Goal: Task Accomplishment & Management: Use online tool/utility

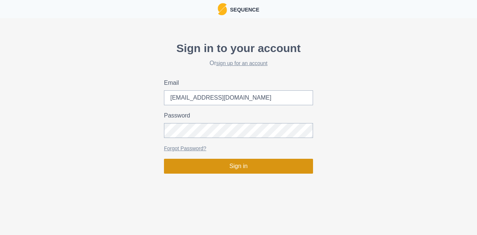
click at [211, 163] on button "Sign in" at bounding box center [238, 166] width 149 height 15
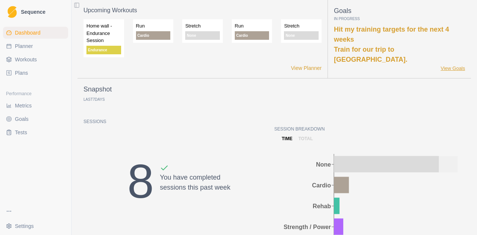
click at [453, 66] on link "View Goals" at bounding box center [452, 68] width 25 height 7
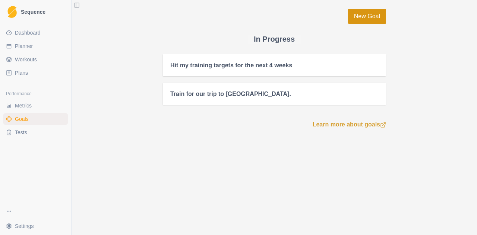
click at [362, 20] on link "New Goal" at bounding box center [367, 16] width 38 height 15
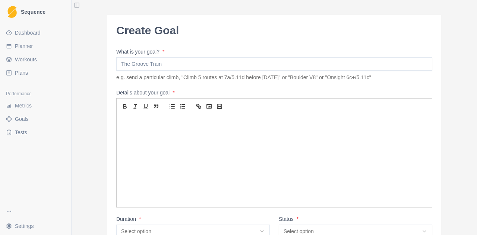
click at [143, 67] on input "What is your goal? *" at bounding box center [274, 63] width 316 height 13
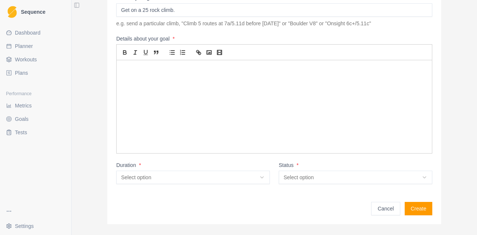
scroll to position [85, 0]
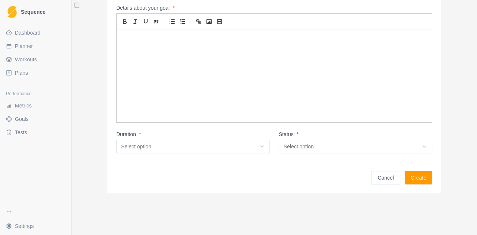
type input "Get on a 25 rock climb."
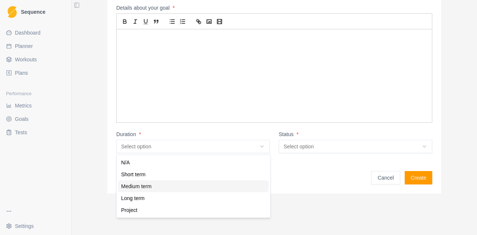
select select "medium_term"
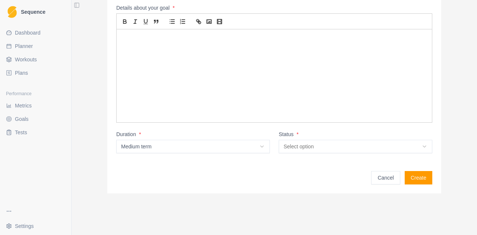
click at [414, 179] on button "Create" at bounding box center [418, 177] width 28 height 13
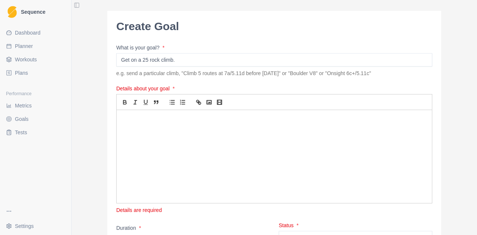
scroll to position [1, 0]
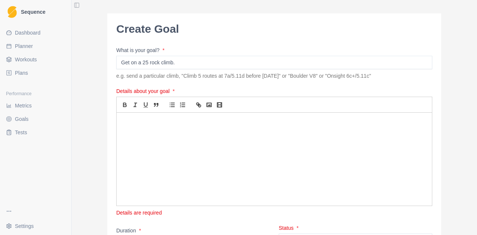
click at [139, 128] on div at bounding box center [274, 159] width 315 height 93
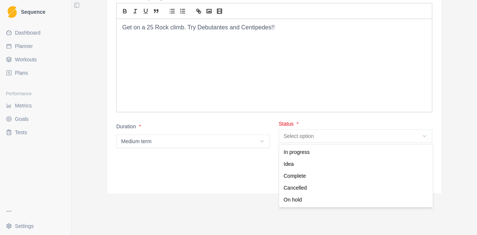
scroll to position [96, 0]
select select "in_progress"
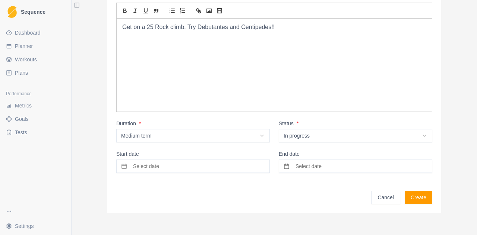
scroll to position [85, 0]
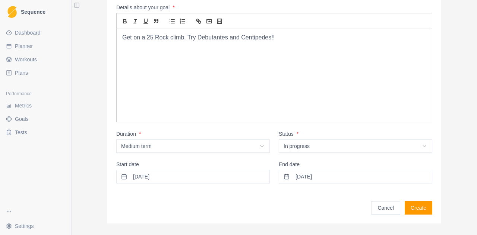
click at [425, 210] on button "Create" at bounding box center [418, 207] width 28 height 13
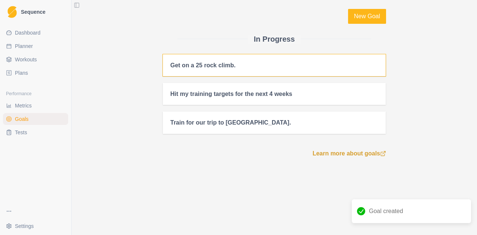
click at [306, 58] on div "Get on a 25 rock climb." at bounding box center [274, 65] width 223 height 22
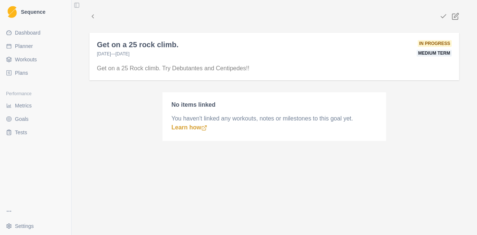
click at [237, 62] on div "Get on a 25 Rock climb. Try Debutantes and Centipedes!!" at bounding box center [273, 69] width 369 height 22
click at [226, 73] on div "Get on a 25 Rock climb. Try Debutantes and Centipedes!!" at bounding box center [273, 69] width 369 height 22
click at [131, 47] on h2 "Get on a 25 rock climb." at bounding box center [138, 44] width 82 height 9
click at [130, 54] on span "[DATE] — [DATE]" at bounding box center [113, 53] width 33 height 5
click at [458, 16] on icon at bounding box center [454, 16] width 7 height 7
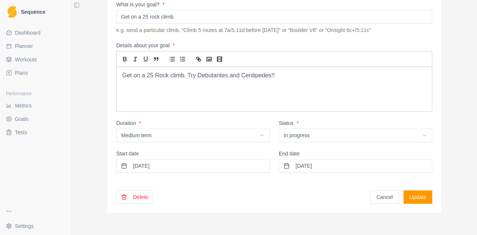
scroll to position [52, 0]
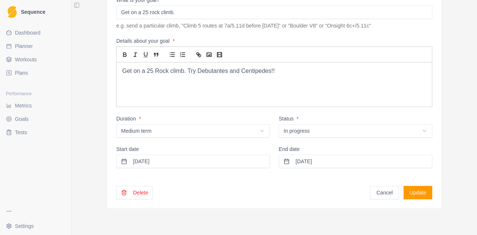
click at [303, 165] on button "[DATE]" at bounding box center [355, 161] width 153 height 13
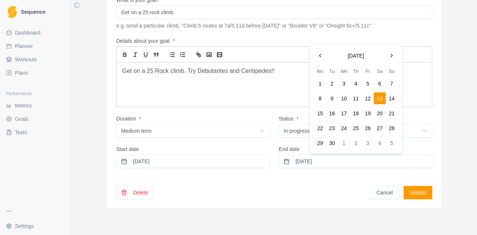
click at [390, 57] on button "Go to the Next Month" at bounding box center [391, 56] width 12 height 12
click at [392, 60] on button "Go to the Next Month" at bounding box center [391, 56] width 12 height 12
click at [369, 101] on button "7" at bounding box center [368, 99] width 12 height 12
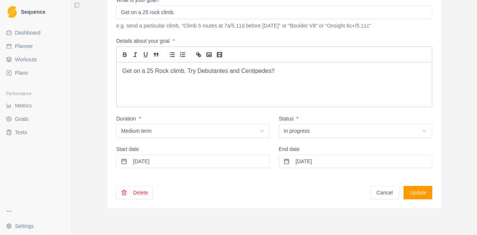
click at [422, 192] on button "Update" at bounding box center [417, 192] width 29 height 13
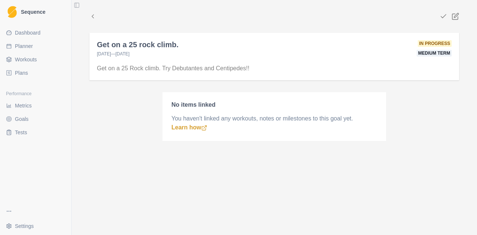
click at [26, 45] on span "Planner" at bounding box center [24, 45] width 18 height 7
select select "month"
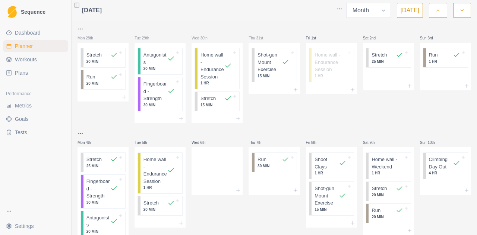
click at [437, 10] on polyline "button" at bounding box center [437, 10] width 3 height 1
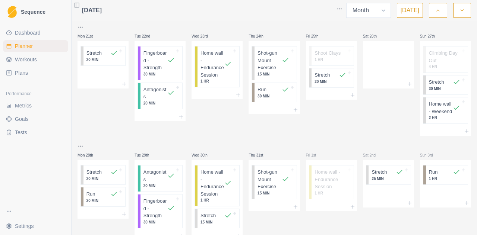
scroll to position [251, 0]
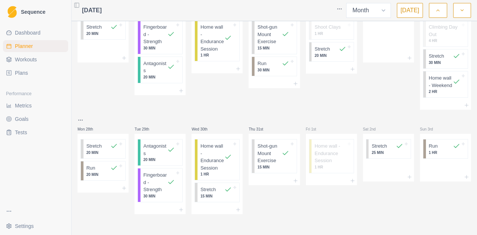
click at [463, 10] on icon "button" at bounding box center [461, 10] width 5 height 7
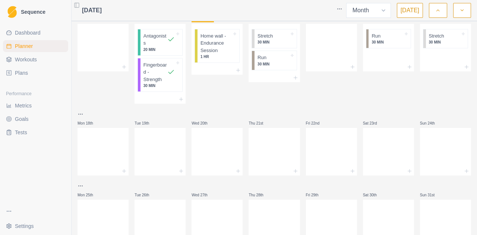
scroll to position [283, 0]
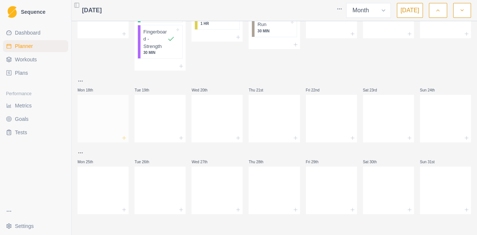
click at [125, 138] on line at bounding box center [123, 138] width 3 height 0
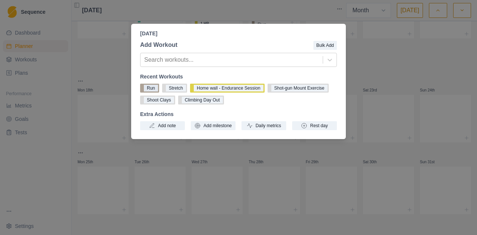
click at [151, 88] on button "Run" at bounding box center [149, 88] width 19 height 9
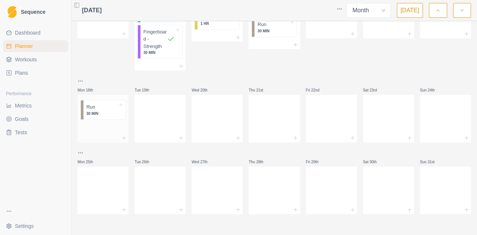
click at [122, 109] on div "Run 30 MIN" at bounding box center [104, 110] width 42 height 19
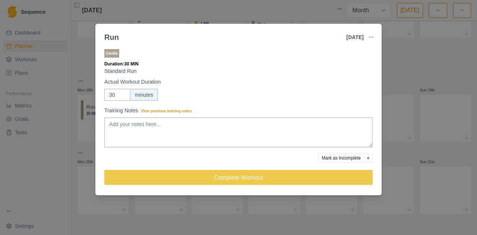
click at [114, 37] on div "Run" at bounding box center [111, 37] width 15 height 11
click at [119, 37] on div at bounding box center [233, 37] width 228 height 15
click at [108, 37] on div "Run" at bounding box center [111, 37] width 15 height 11
click at [114, 37] on div "Run" at bounding box center [111, 37] width 15 height 11
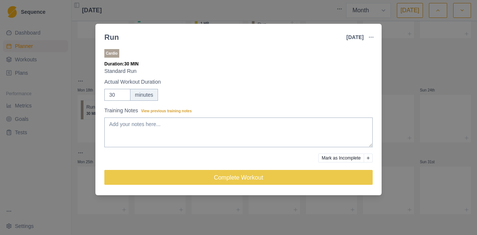
click at [111, 37] on div "Run" at bounding box center [111, 37] width 15 height 11
click at [372, 37] on icon "button" at bounding box center [371, 37] width 6 height 6
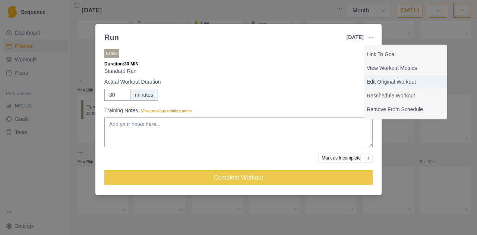
click at [404, 83] on p "Edit Original Workout" at bounding box center [404, 82] width 77 height 8
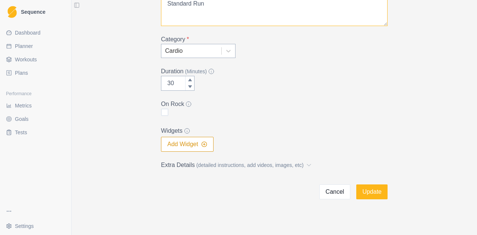
scroll to position [86, 0]
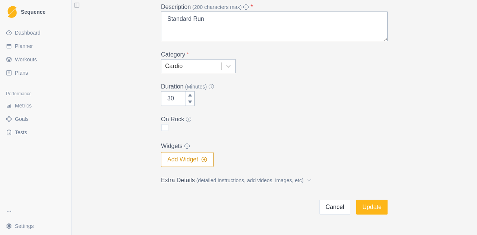
click at [338, 205] on button "Cancel" at bounding box center [334, 207] width 31 height 15
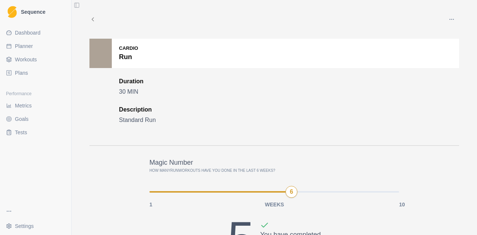
click at [92, 17] on icon at bounding box center [92, 19] width 7 height 7
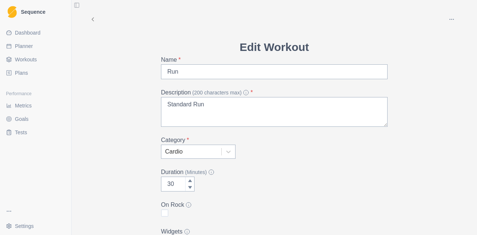
click at [20, 32] on span "Dashboard" at bounding box center [28, 32] width 26 height 7
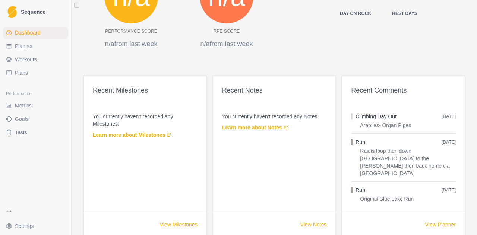
scroll to position [394, 0]
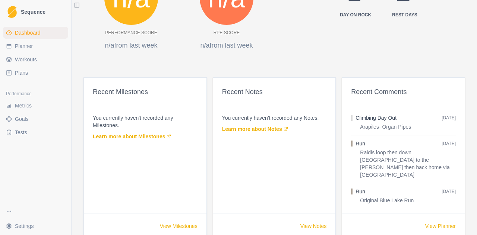
click at [25, 48] on span "Planner" at bounding box center [24, 45] width 18 height 7
select select "month"
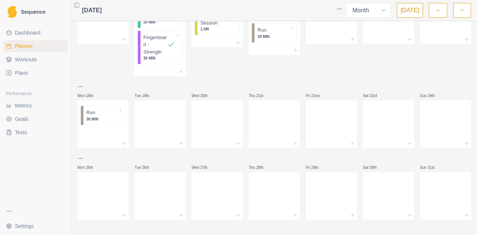
scroll to position [283, 0]
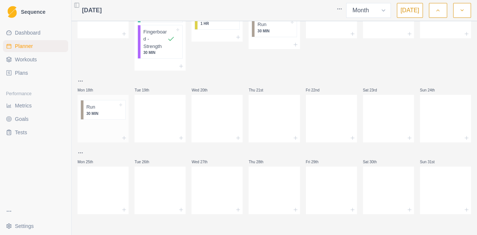
click at [121, 110] on div "Run 30 MIN" at bounding box center [104, 110] width 42 height 19
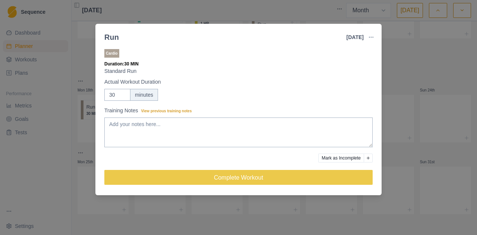
click at [372, 34] on button "button" at bounding box center [370, 37] width 15 height 15
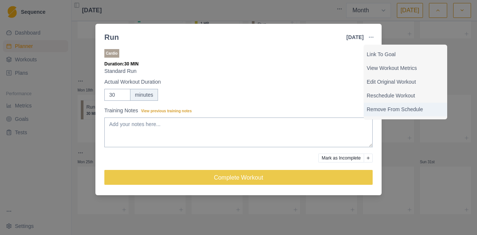
click at [401, 110] on p "Remove From Schedule" at bounding box center [404, 110] width 77 height 8
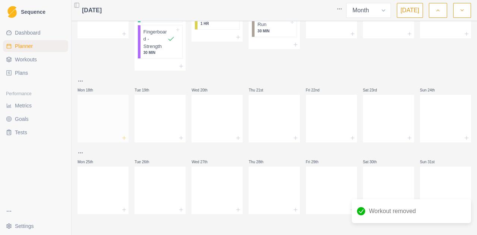
click at [125, 138] on icon at bounding box center [124, 138] width 6 height 6
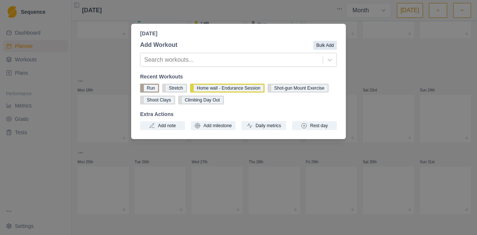
click at [322, 44] on button "Bulk Add" at bounding box center [324, 45] width 23 height 9
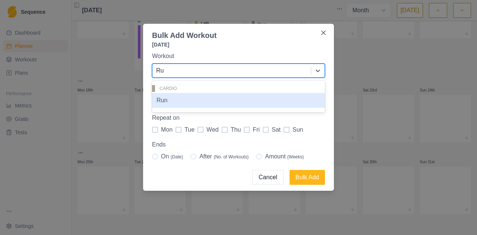
type input "Run"
click at [165, 100] on div "Run" at bounding box center [238, 100] width 173 height 15
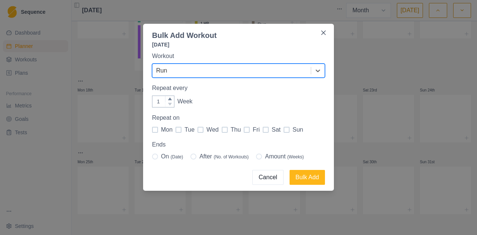
click at [155, 129] on span at bounding box center [155, 130] width 6 height 6
click at [152, 130] on input "mon" at bounding box center [152, 130] width 0 height 0
checkbox input "true"
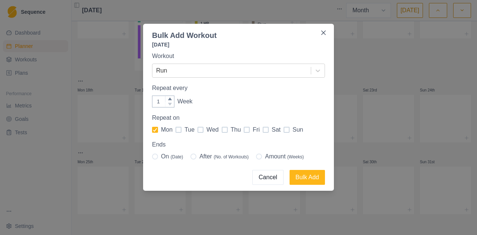
click at [262, 158] on span at bounding box center [259, 157] width 6 height 6
click at [256, 157] on input "Amount (Weeks)" at bounding box center [255, 157] width 0 height 0
radio input "true"
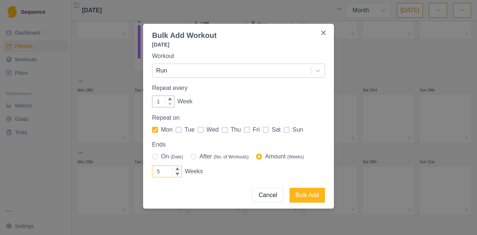
type input "4"
click at [178, 176] on icon at bounding box center [177, 174] width 4 height 4
click at [178, 176] on input "4" at bounding box center [167, 172] width 30 height 12
click at [313, 194] on button "Bulk Add" at bounding box center [306, 195] width 35 height 15
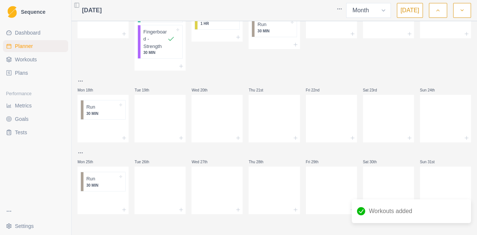
click at [463, 12] on icon "button" at bounding box center [461, 10] width 5 height 7
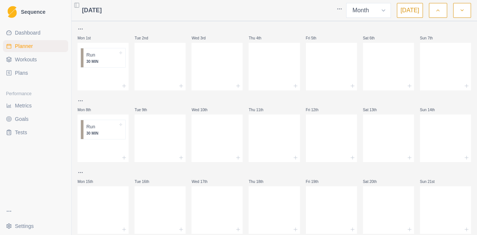
click at [440, 15] on button "button" at bounding box center [438, 10] width 18 height 15
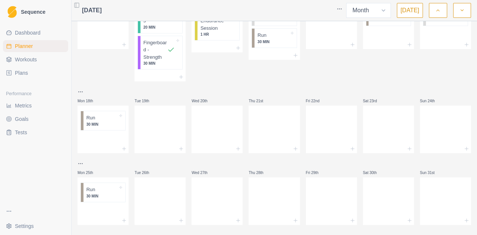
scroll to position [283, 0]
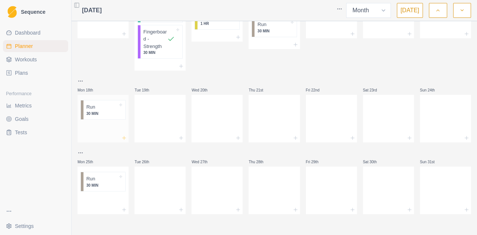
click at [123, 137] on icon at bounding box center [124, 138] width 6 height 6
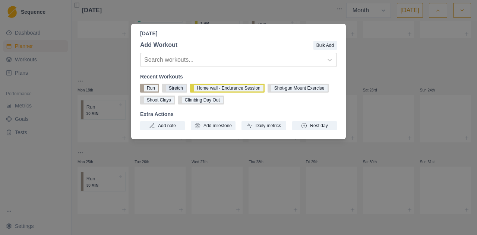
click at [172, 90] on button "Stretch" at bounding box center [174, 88] width 25 height 9
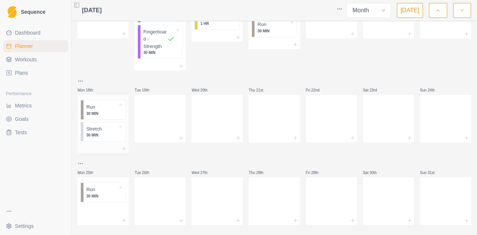
click at [121, 130] on div "Stretch 30 MIN" at bounding box center [104, 132] width 42 height 19
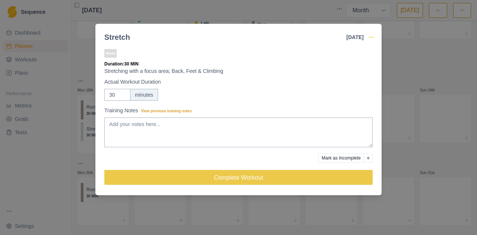
click at [372, 39] on icon "button" at bounding box center [371, 37] width 6 height 6
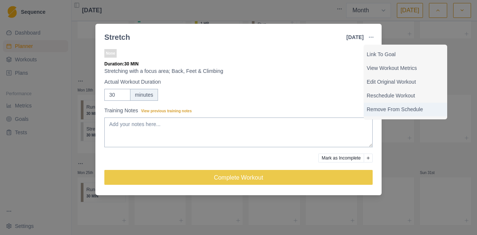
click at [401, 110] on p "Remove From Schedule" at bounding box center [404, 110] width 77 height 8
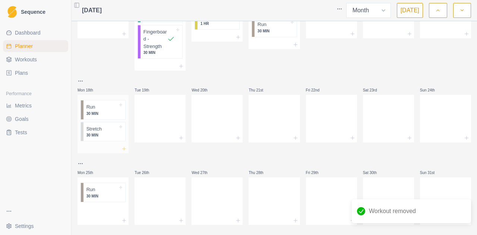
click at [125, 149] on line at bounding box center [123, 149] width 3 height 0
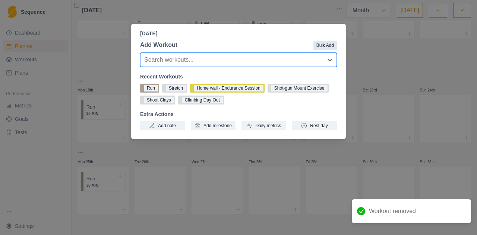
click at [325, 46] on button "Bulk Add" at bounding box center [324, 45] width 23 height 9
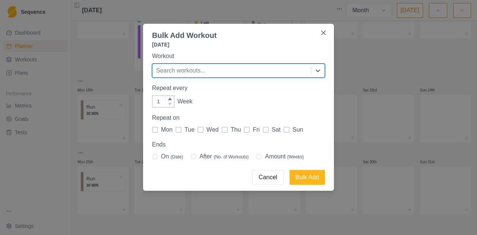
click at [156, 130] on span at bounding box center [155, 130] width 6 height 6
click at [152, 130] on input "mon" at bounding box center [152, 130] width 0 height 0
checkbox input "true"
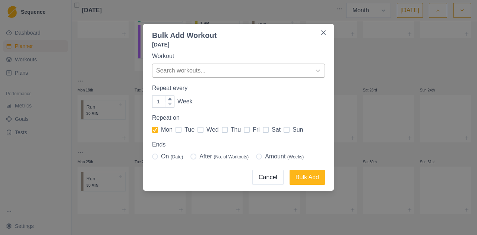
click at [202, 76] on div at bounding box center [231, 71] width 151 height 10
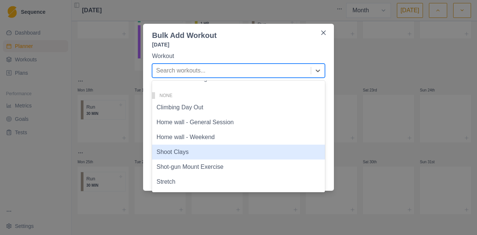
scroll to position [139, 0]
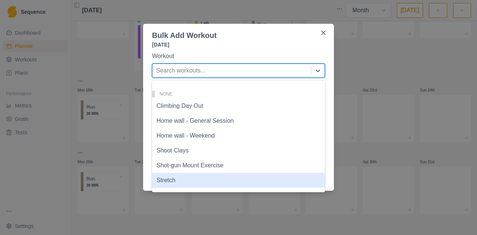
click at [168, 184] on div "Stretch" at bounding box center [238, 180] width 173 height 15
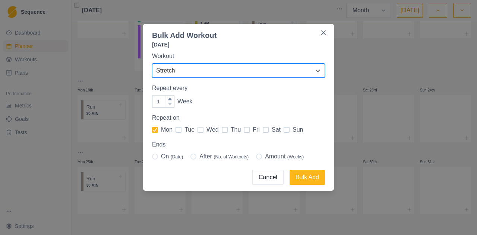
click at [262, 157] on span at bounding box center [259, 157] width 6 height 6
click at [256, 157] on input "Amount (Weeks)" at bounding box center [255, 157] width 0 height 0
radio input "true"
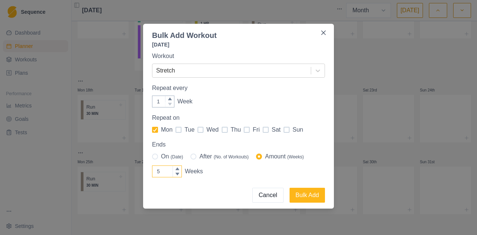
type input "4"
click at [178, 177] on icon at bounding box center [177, 174] width 4 height 4
click at [178, 177] on input "4" at bounding box center [167, 172] width 30 height 12
click at [311, 198] on button "Bulk Add" at bounding box center [306, 195] width 35 height 15
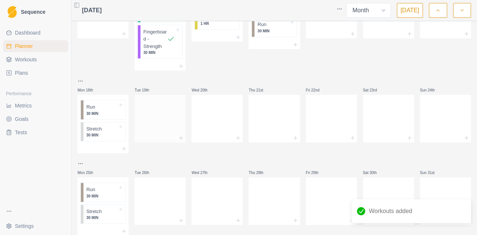
click at [164, 111] on div at bounding box center [159, 117] width 51 height 33
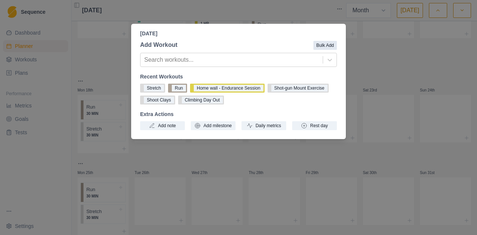
click at [333, 45] on button "Bulk Add" at bounding box center [324, 45] width 23 height 9
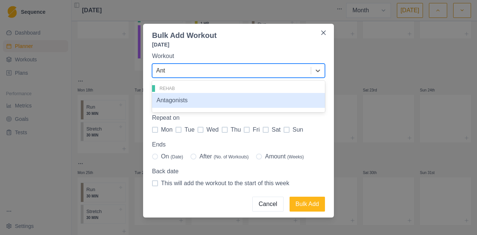
type input "Anta"
click at [178, 97] on div "Antagonists" at bounding box center [238, 100] width 173 height 15
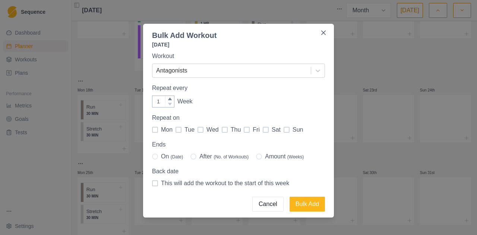
click at [178, 130] on span at bounding box center [178, 130] width 6 height 6
click at [175, 130] on input "tue" at bounding box center [175, 130] width 0 height 0
checkbox input "true"
click at [262, 156] on span at bounding box center [259, 157] width 6 height 6
click at [256, 157] on input "Amount (Weeks)" at bounding box center [255, 157] width 0 height 0
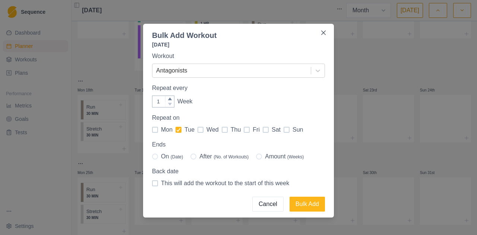
radio input "true"
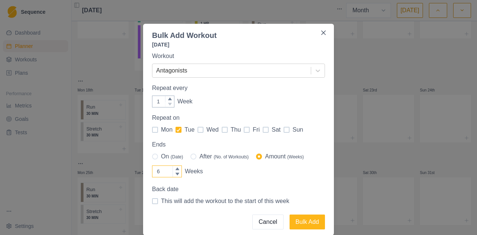
click at [179, 169] on icon at bounding box center [177, 169] width 4 height 4
click at [179, 169] on input "6" at bounding box center [167, 172] width 30 height 12
click at [177, 175] on icon at bounding box center [177, 174] width 4 height 3
click at [177, 175] on input "5" at bounding box center [167, 172] width 30 height 12
type input "4"
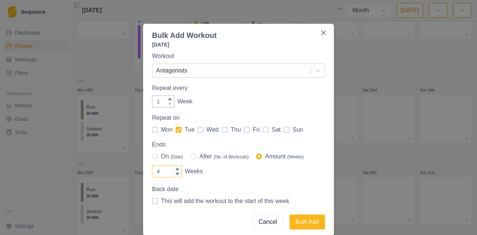
click at [177, 175] on icon at bounding box center [177, 174] width 4 height 3
click at [177, 175] on input "4" at bounding box center [167, 172] width 30 height 12
click at [312, 221] on button "Bulk Add" at bounding box center [306, 222] width 35 height 15
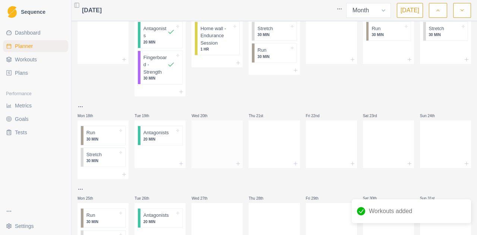
scroll to position [257, 0]
click at [181, 163] on icon at bounding box center [181, 165] width 6 height 6
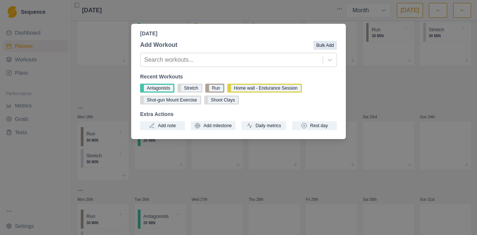
click at [324, 44] on button "Bulk Add" at bounding box center [324, 45] width 23 height 9
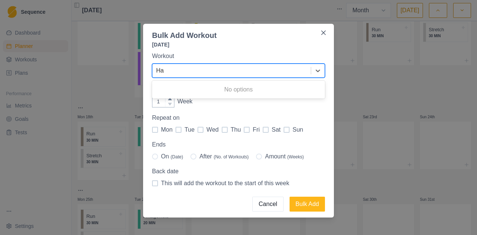
type input "H"
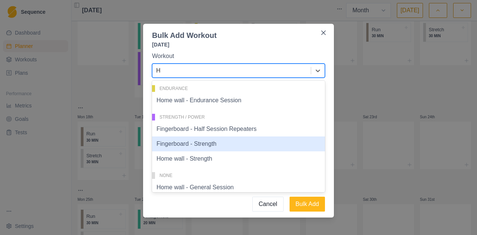
click at [216, 143] on div "Fingerboard - Strength" at bounding box center [238, 144] width 173 height 15
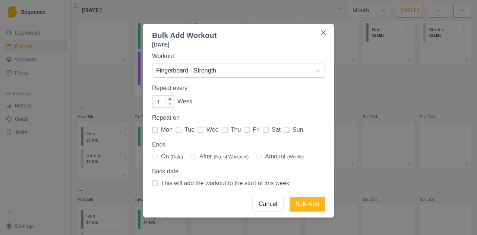
click at [178, 130] on span at bounding box center [178, 130] width 6 height 6
click at [175, 130] on input "tue" at bounding box center [175, 130] width 0 height 0
checkbox input "true"
click at [262, 155] on span at bounding box center [259, 157] width 6 height 6
click at [256, 157] on input "Amount (Weeks)" at bounding box center [255, 157] width 0 height 0
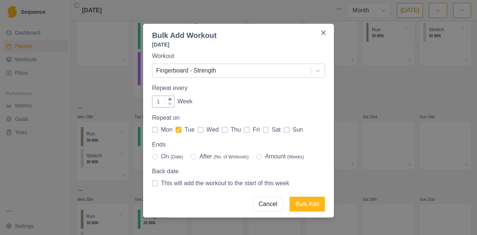
radio input "true"
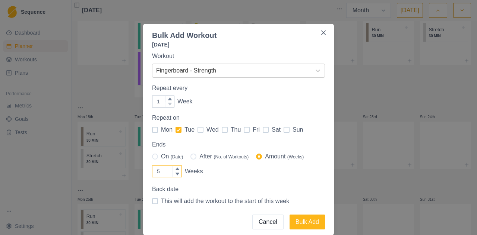
type input "4"
click at [175, 174] on icon at bounding box center [177, 174] width 4 height 3
click at [175, 174] on input "4" at bounding box center [167, 172] width 30 height 12
click at [302, 223] on button "Bulk Add" at bounding box center [306, 222] width 35 height 15
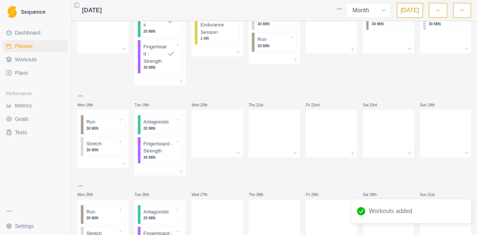
scroll to position [265, 0]
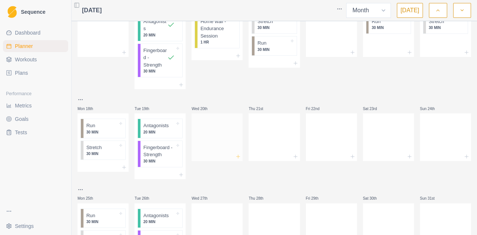
click at [239, 158] on icon at bounding box center [238, 157] width 6 height 6
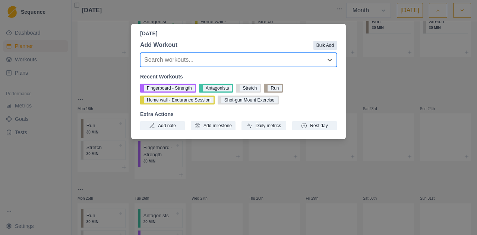
click at [322, 45] on button "Bulk Add" at bounding box center [324, 45] width 23 height 9
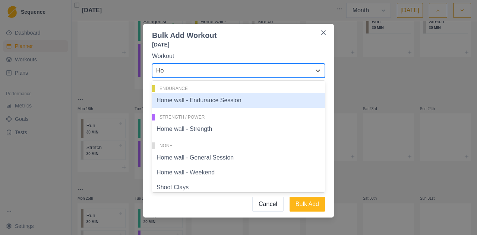
type input "Hom"
click at [217, 101] on div "Home wall - Endurance Session" at bounding box center [238, 100] width 173 height 15
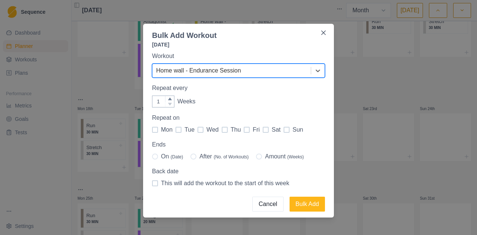
click at [202, 129] on span at bounding box center [200, 130] width 6 height 6
click at [197, 130] on input "wed" at bounding box center [197, 130] width 0 height 0
checkbox input "true"
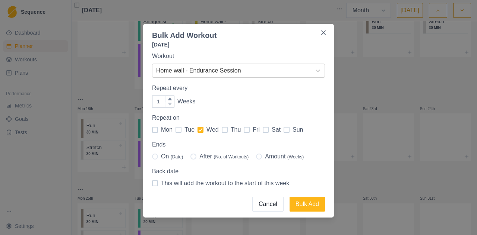
click at [260, 153] on div "On (Date) After (No. of Workouts) Amount (Weeks)" at bounding box center [238, 156] width 173 height 9
click at [262, 157] on span at bounding box center [259, 157] width 6 height 6
click at [256, 157] on input "Amount (Weeks)" at bounding box center [255, 157] width 0 height 0
radio input "true"
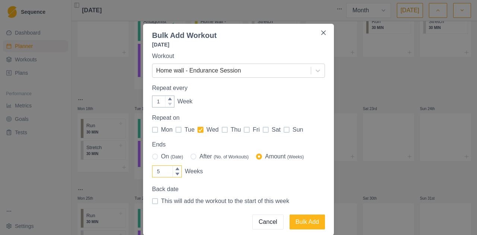
type input "4"
click at [178, 177] on div at bounding box center [176, 175] width 9 height 6
click at [178, 177] on input "4" at bounding box center [167, 172] width 30 height 12
click at [305, 222] on button "Bulk Add" at bounding box center [306, 222] width 35 height 15
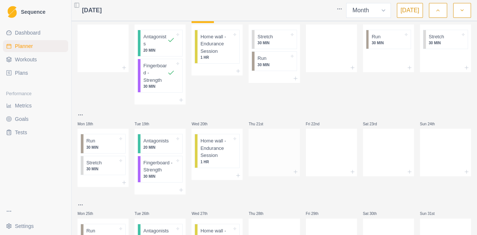
scroll to position [247, 0]
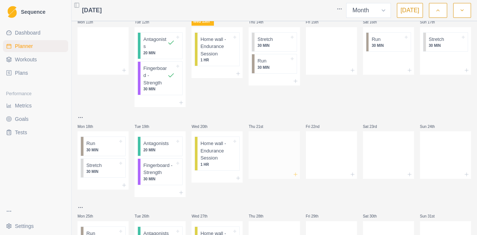
click at [295, 177] on icon at bounding box center [295, 175] width 6 height 6
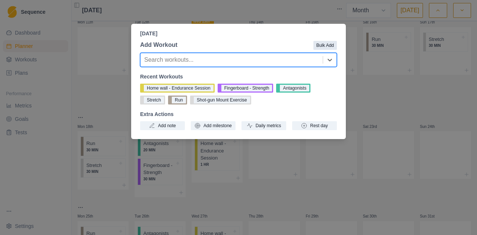
click at [322, 48] on button "Bulk Add" at bounding box center [324, 45] width 23 height 9
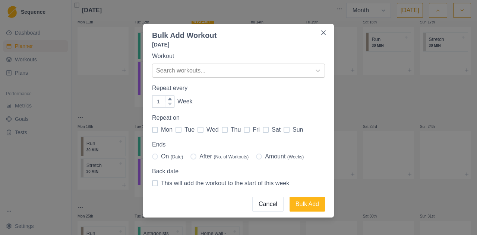
click at [224, 130] on span at bounding box center [225, 130] width 6 height 6
click at [222, 130] on input "thu" at bounding box center [221, 130] width 0 height 0
checkbox input "true"
type input "2"
click at [168, 98] on icon at bounding box center [170, 99] width 4 height 4
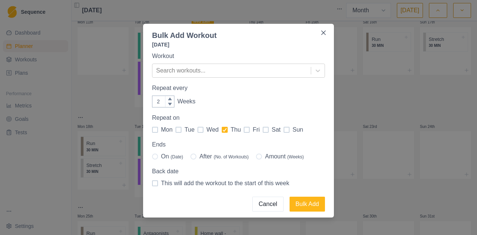
click at [262, 159] on span at bounding box center [259, 157] width 6 height 6
click at [256, 157] on input "Amount (Weeks)" at bounding box center [255, 157] width 0 height 0
radio input "true"
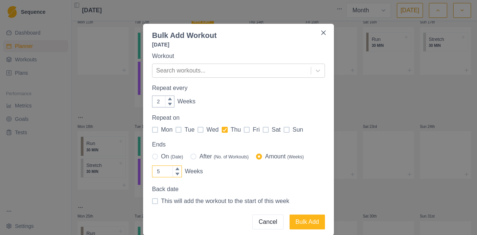
type input "4"
click at [179, 176] on icon at bounding box center [177, 174] width 4 height 4
click at [179, 176] on input "4" at bounding box center [167, 172] width 30 height 12
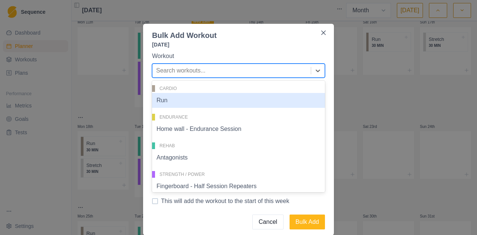
click at [195, 67] on div at bounding box center [231, 71] width 151 height 10
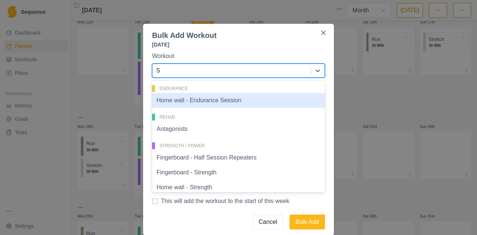
type input "Sh"
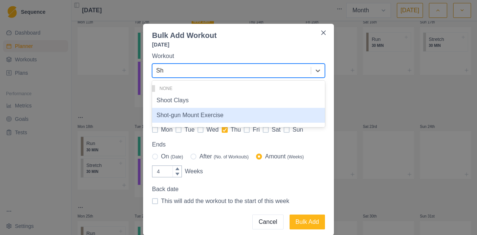
click at [196, 116] on div "Shot-gun Mount Exercise" at bounding box center [238, 115] width 173 height 15
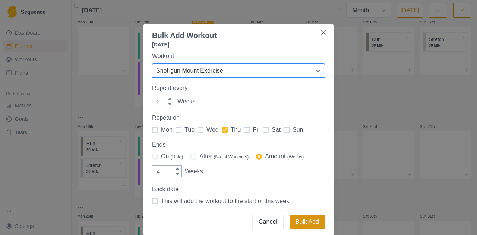
click at [312, 228] on button "Bulk Add" at bounding box center [306, 222] width 35 height 15
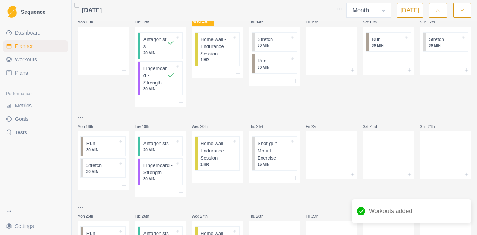
scroll to position [319, 0]
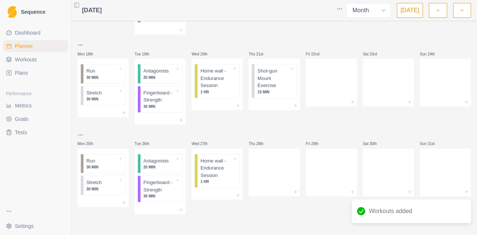
click at [462, 13] on icon "button" at bounding box center [461, 10] width 5 height 7
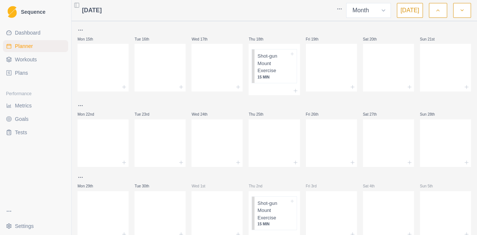
scroll to position [207, 0]
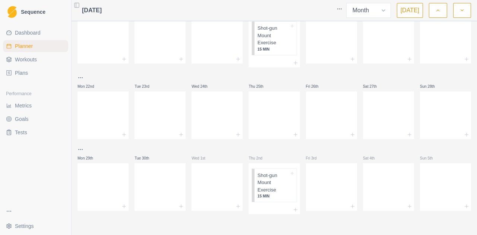
click at [461, 10] on icon "button" at bounding box center [461, 10] width 5 height 7
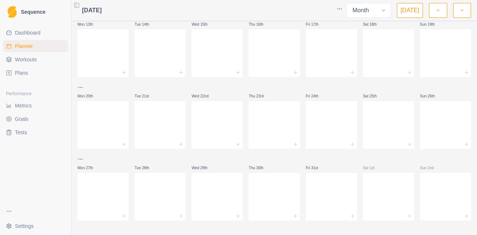
scroll to position [0, 0]
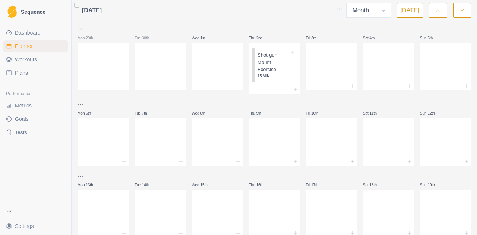
click at [438, 11] on icon "button" at bounding box center [437, 10] width 5 height 7
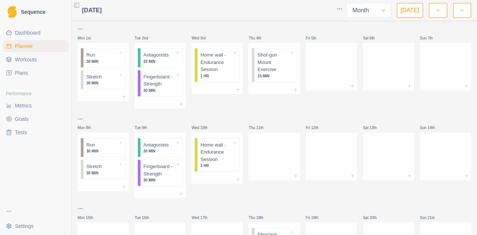
click at [438, 11] on icon "button" at bounding box center [437, 10] width 5 height 7
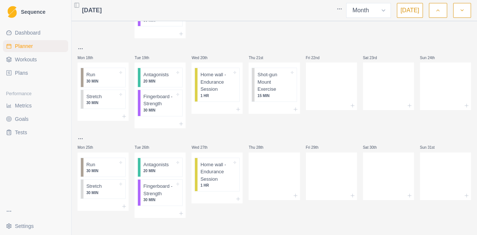
scroll to position [318, 0]
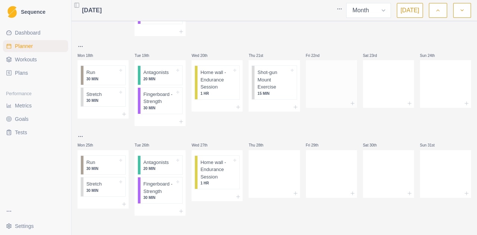
click at [337, 87] on div at bounding box center [331, 82] width 51 height 33
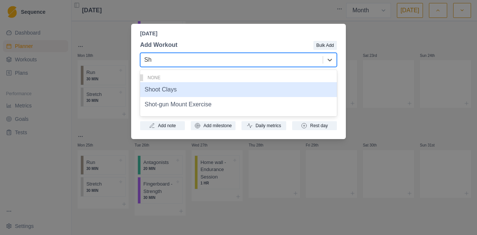
type input "Sho"
click at [153, 88] on div "Shoot Clays" at bounding box center [238, 89] width 197 height 15
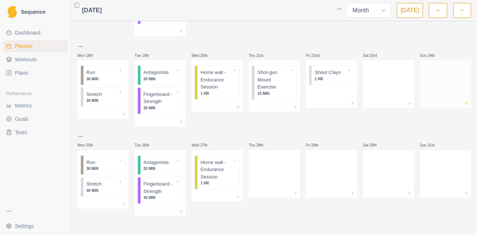
click at [468, 104] on icon at bounding box center [466, 104] width 6 height 6
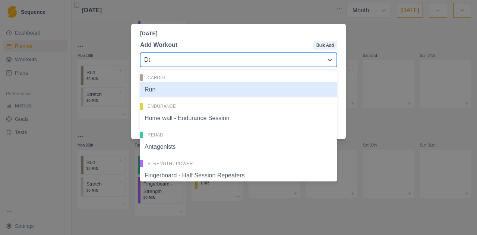
type input "Day"
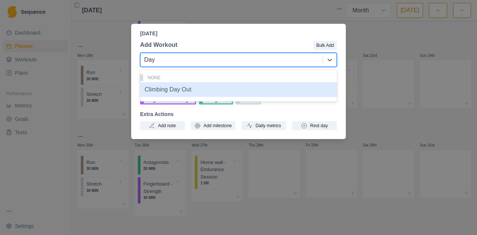
click at [171, 92] on div "Climbing Day Out" at bounding box center [238, 89] width 197 height 15
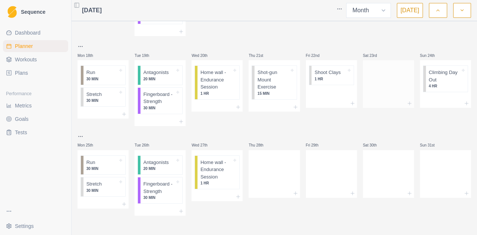
click at [376, 88] on div at bounding box center [388, 82] width 51 height 33
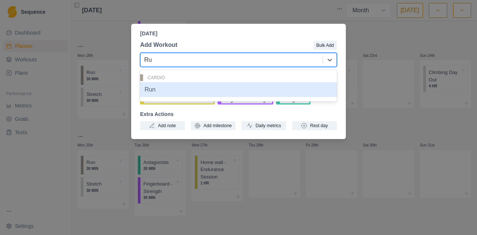
type input "Run"
click at [153, 84] on div "Run" at bounding box center [238, 89] width 197 height 15
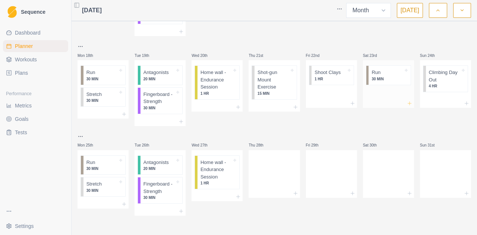
click at [408, 101] on icon at bounding box center [409, 104] width 6 height 6
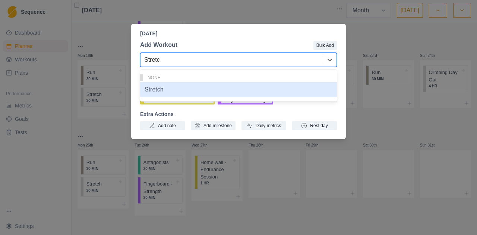
type input "Stretch"
click at [287, 93] on div "Stretch" at bounding box center [238, 89] width 197 height 15
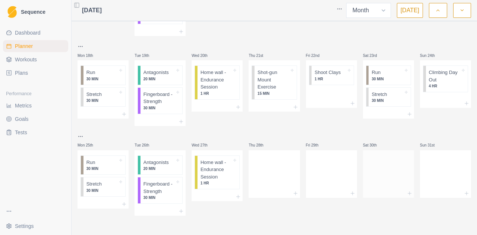
scroll to position [319, 0]
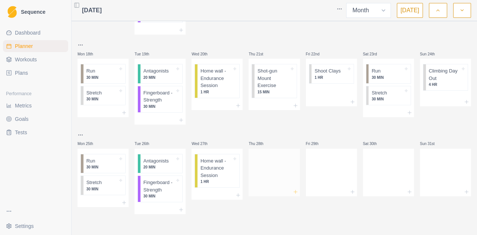
click at [296, 191] on icon at bounding box center [295, 192] width 6 height 6
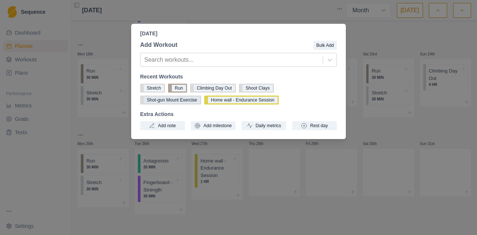
click at [170, 101] on button "Shot-gun Mount Exercise" at bounding box center [170, 100] width 61 height 9
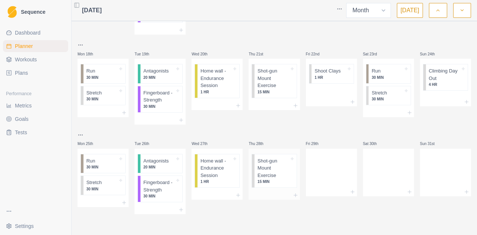
click at [292, 159] on icon at bounding box center [291, 159] width 3 height 3
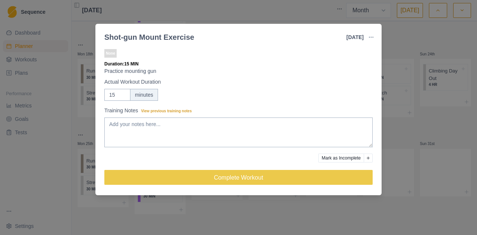
click at [398, 129] on div "Shot-gun Mount Exercise [DATE] Link To Goal View Workout Metrics Edit Original …" at bounding box center [238, 117] width 477 height 235
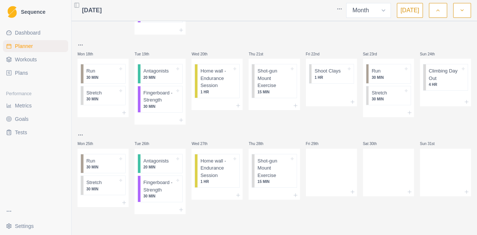
click at [463, 12] on icon "button" at bounding box center [461, 10] width 5 height 7
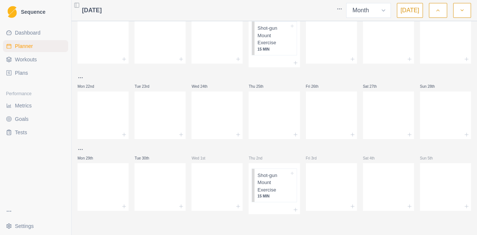
scroll to position [207, 0]
click at [255, 132] on div at bounding box center [273, 134] width 51 height 9
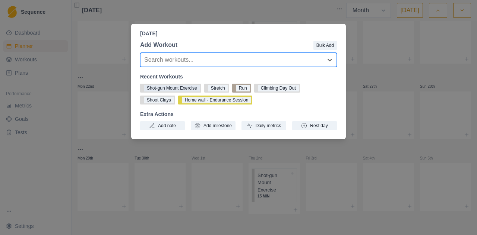
click at [170, 90] on button "Shot-gun Mount Exercise" at bounding box center [170, 88] width 61 height 9
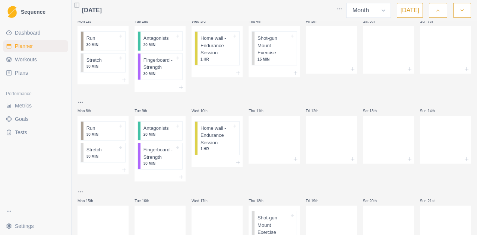
scroll to position [0, 0]
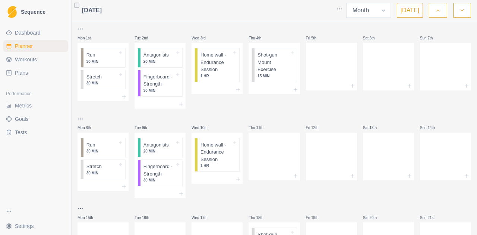
click at [438, 9] on icon "button" at bounding box center [437, 10] width 5 height 7
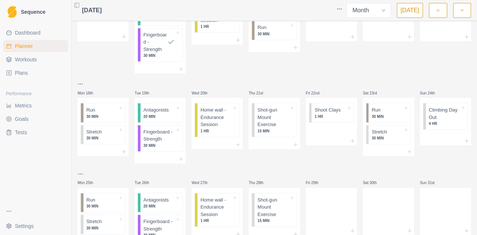
scroll to position [319, 0]
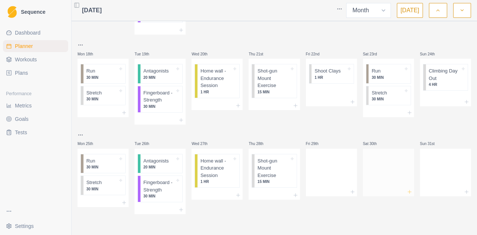
click at [408, 192] on icon at bounding box center [409, 192] width 6 height 6
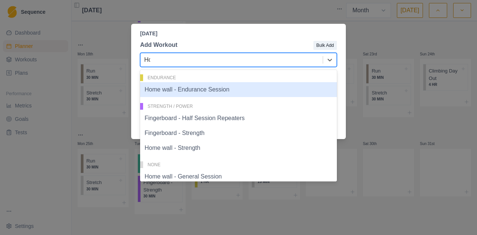
type input "Hom"
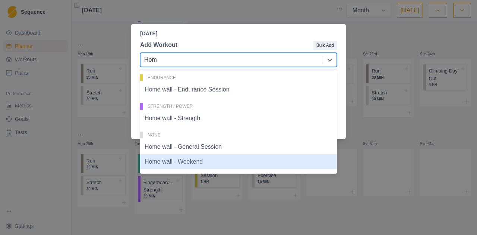
click at [182, 162] on div "Home wall - Weekend" at bounding box center [238, 162] width 197 height 15
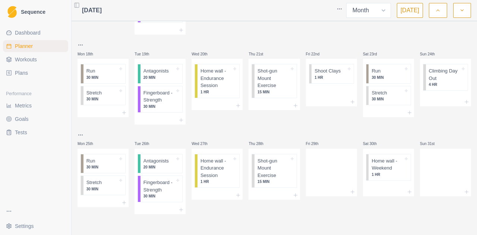
click at [463, 12] on icon "button" at bounding box center [461, 10] width 5 height 7
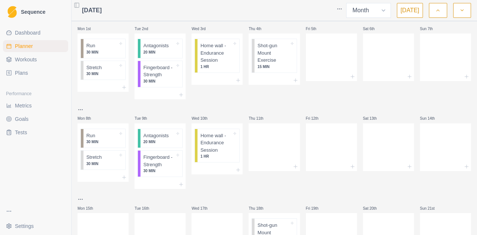
scroll to position [0, 0]
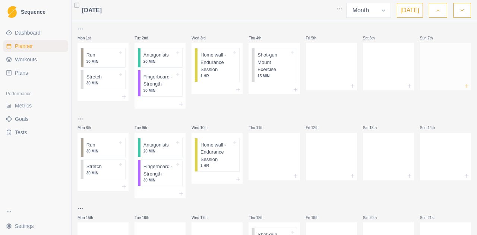
click at [468, 86] on icon at bounding box center [466, 86] width 6 height 6
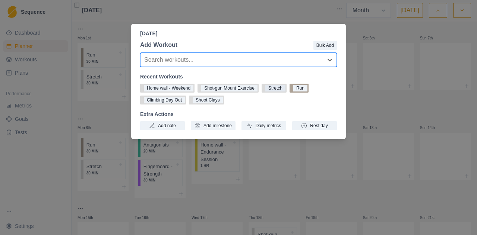
click at [284, 89] on button "Stretch" at bounding box center [273, 88] width 25 height 9
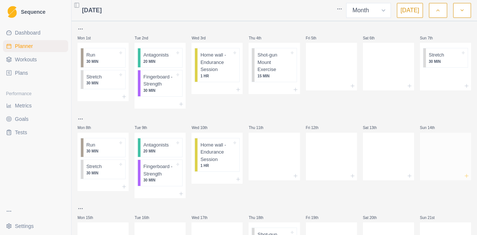
click at [465, 175] on icon at bounding box center [466, 176] width 6 height 6
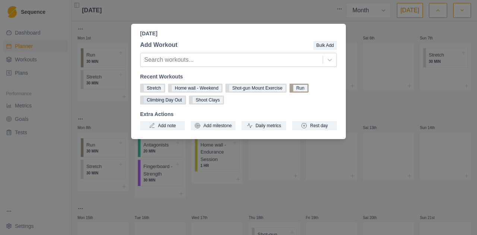
click at [174, 101] on button "Climbing Day Out" at bounding box center [163, 100] width 46 height 9
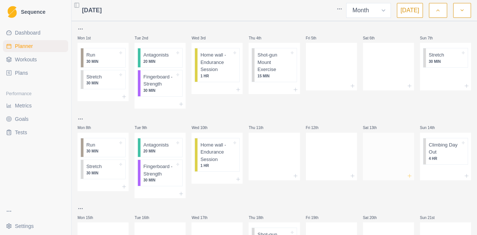
click at [410, 177] on icon at bounding box center [409, 176] width 6 height 6
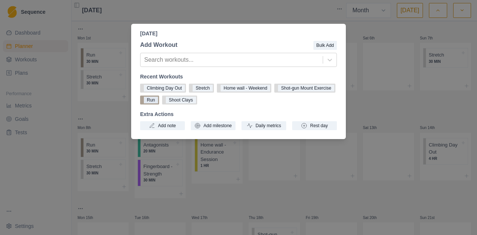
click at [159, 101] on button "Run" at bounding box center [149, 100] width 19 height 9
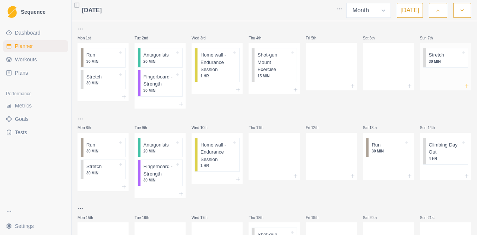
click at [467, 85] on icon at bounding box center [466, 86] width 6 height 6
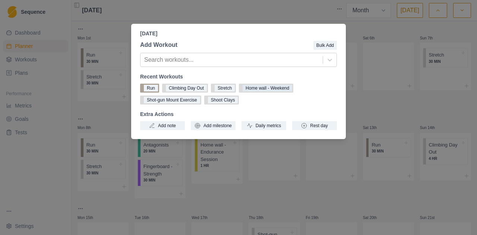
click at [273, 89] on button "Home wall - Weekend" at bounding box center [266, 88] width 54 height 9
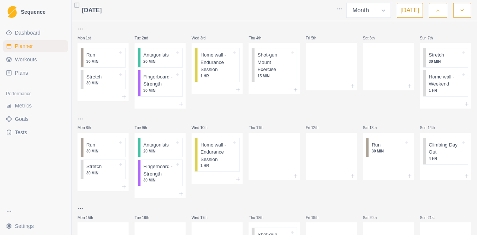
click at [436, 10] on icon "button" at bounding box center [437, 10] width 5 height 7
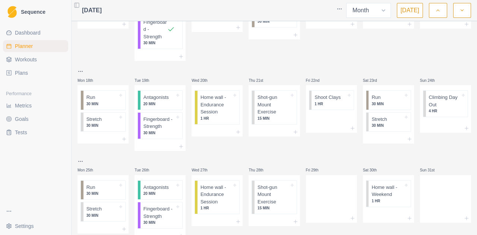
scroll to position [315, 0]
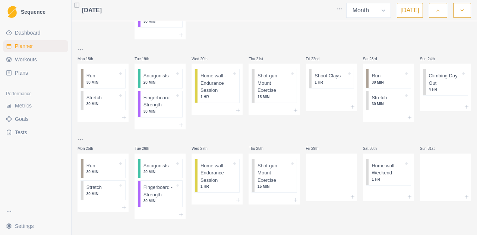
click at [461, 13] on icon "button" at bounding box center [461, 10] width 5 height 7
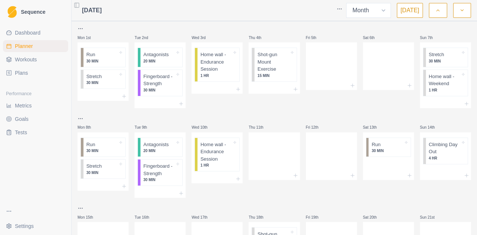
scroll to position [0, 0]
click at [438, 11] on icon "button" at bounding box center [437, 10] width 5 height 7
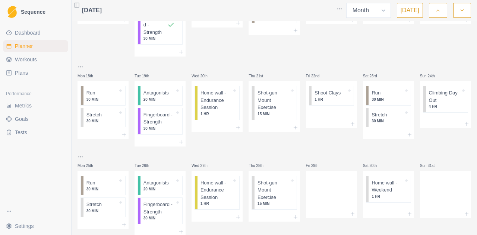
scroll to position [319, 0]
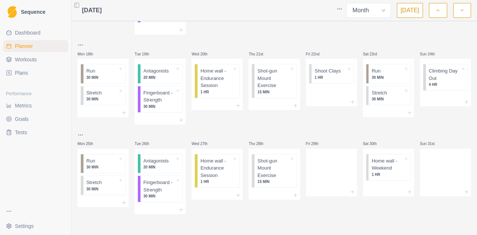
click at [458, 16] on button "button" at bounding box center [462, 10] width 18 height 15
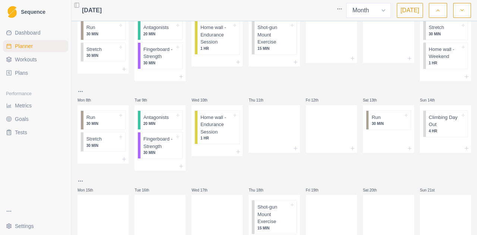
scroll to position [0, 0]
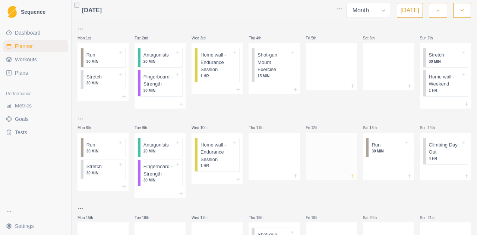
click at [352, 175] on icon at bounding box center [352, 176] width 6 height 6
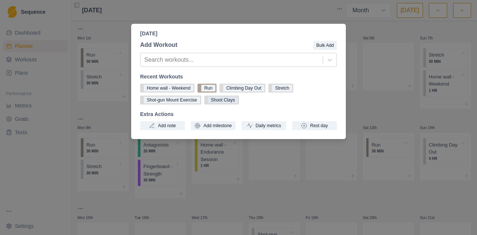
click at [226, 101] on button "Shoot Clays" at bounding box center [221, 100] width 35 height 9
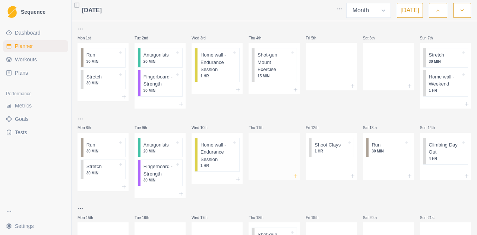
click at [297, 177] on icon at bounding box center [295, 176] width 6 height 6
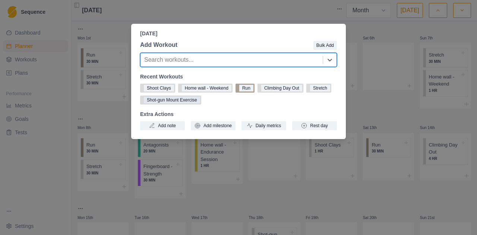
click at [201, 101] on button "Shot-gun Mount Exercise" at bounding box center [170, 100] width 61 height 9
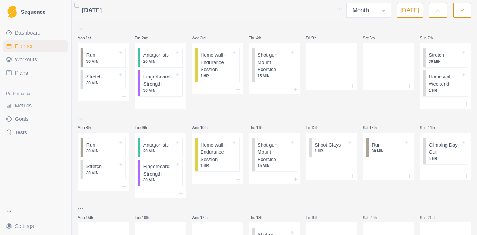
click at [440, 14] on icon "button" at bounding box center [437, 10] width 5 height 7
